Goal: Use online tool/utility: Utilize a website feature to perform a specific function

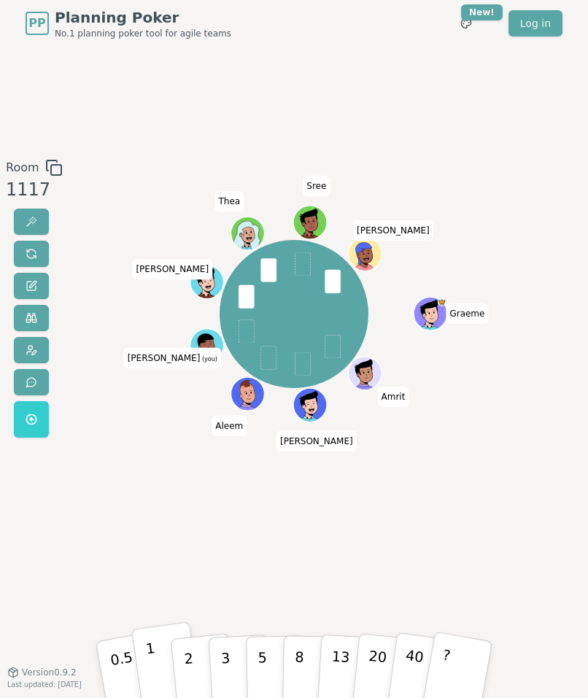
click at [158, 593] on button "1" at bounding box center [166, 668] width 70 height 95
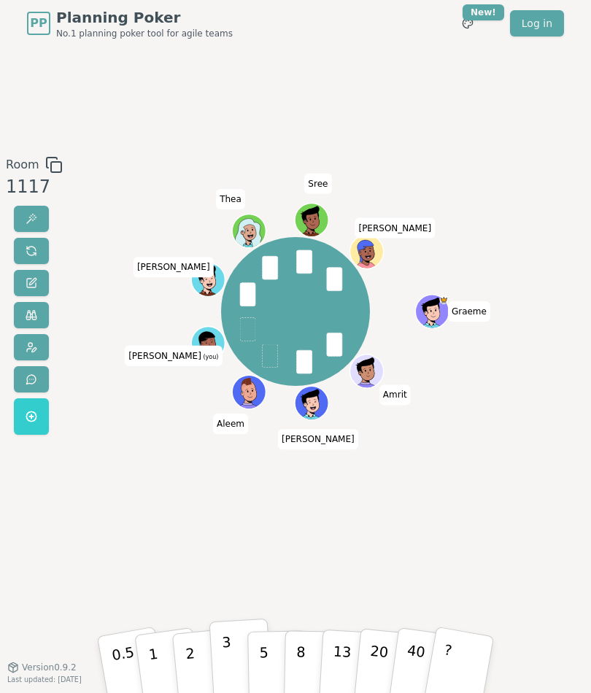
click at [236, 593] on button "3" at bounding box center [240, 663] width 63 height 90
click at [447, 78] on div "Room 1117 Graeme [PERSON_NAME] [PERSON_NAME] (you) [PERSON_NAME] [PERSON_NAME] …" at bounding box center [295, 357] width 591 height 620
click at [437, 36] on div "PP Planning Poker No.1 planning poker tool for agile teams Toggle theme New! Lo…" at bounding box center [295, 23] width 537 height 47
click at [199, 593] on button "2" at bounding box center [204, 663] width 66 height 93
click at [238, 593] on button "3" at bounding box center [240, 663] width 63 height 90
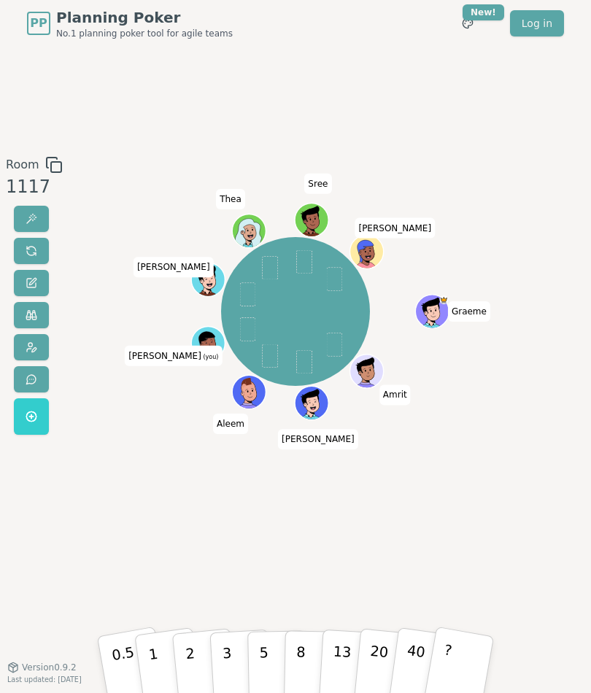
click at [343, 31] on div "PP Planning Poker No.1 planning poker tool for agile teams Toggle theme New! Lo…" at bounding box center [295, 23] width 537 height 47
click at [184, 593] on button "2" at bounding box center [204, 663] width 66 height 93
click at [191, 593] on p "2" at bounding box center [191, 664] width 15 height 65
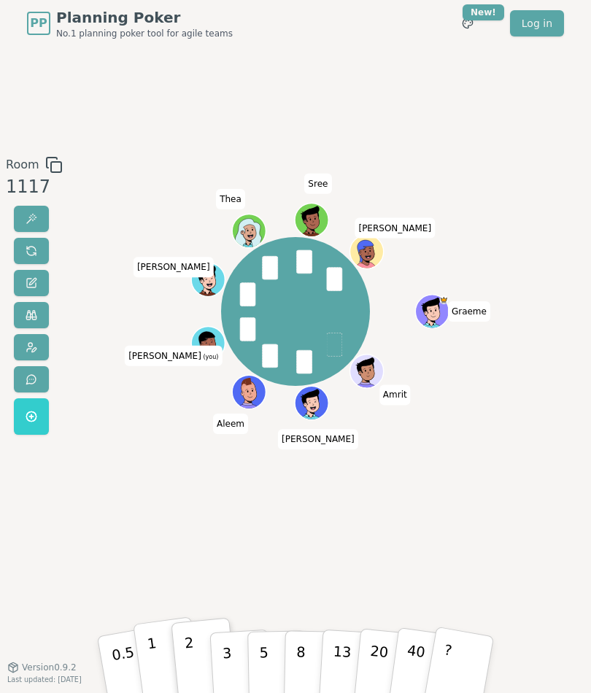
click at [159, 593] on button "1" at bounding box center [168, 663] width 70 height 95
